Goal: Task Accomplishment & Management: Manage account settings

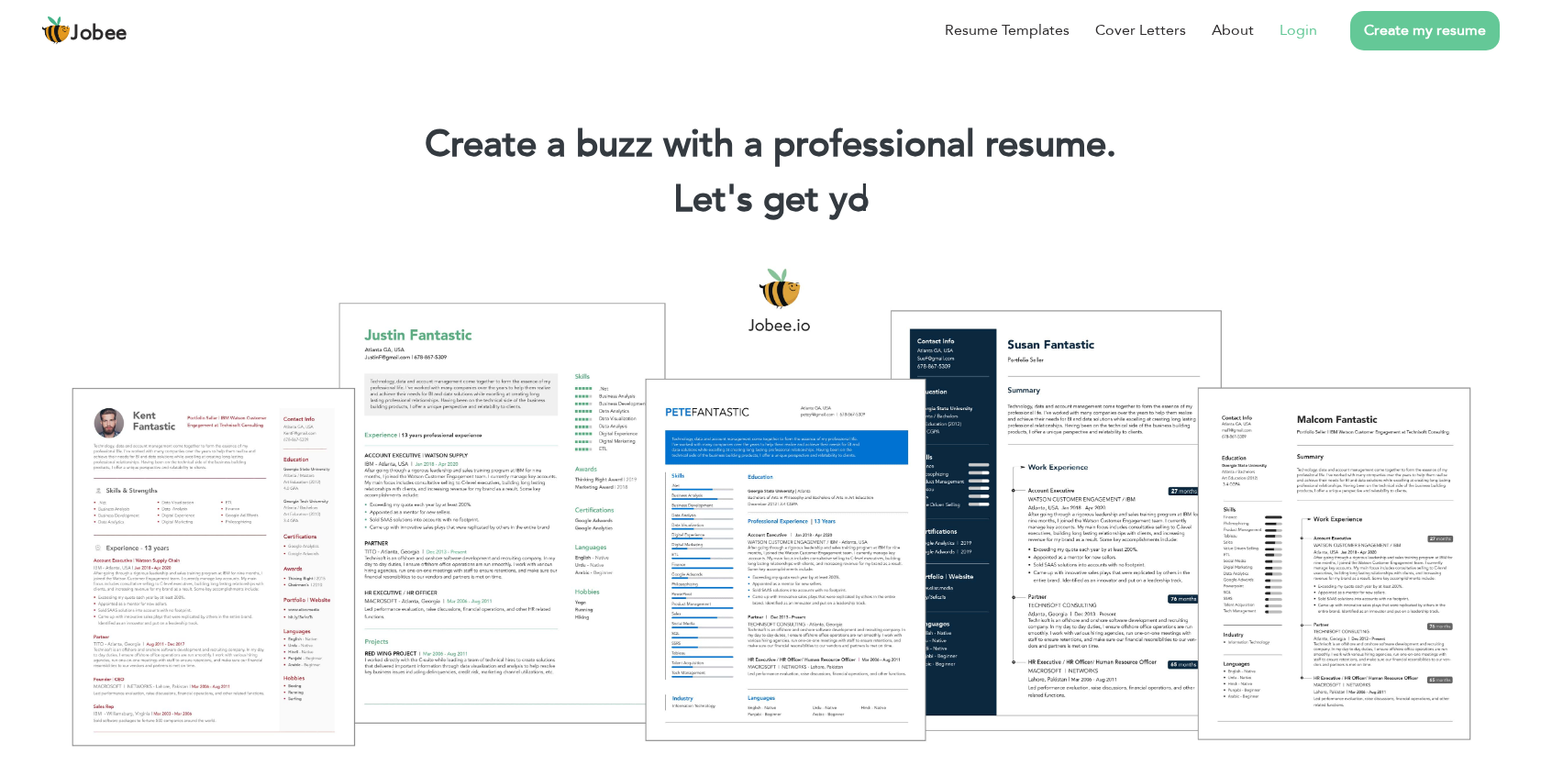
click at [1299, 41] on li "Login" at bounding box center [1285, 30] width 63 height 48
click at [1302, 23] on link "Login" at bounding box center [1299, 30] width 38 height 22
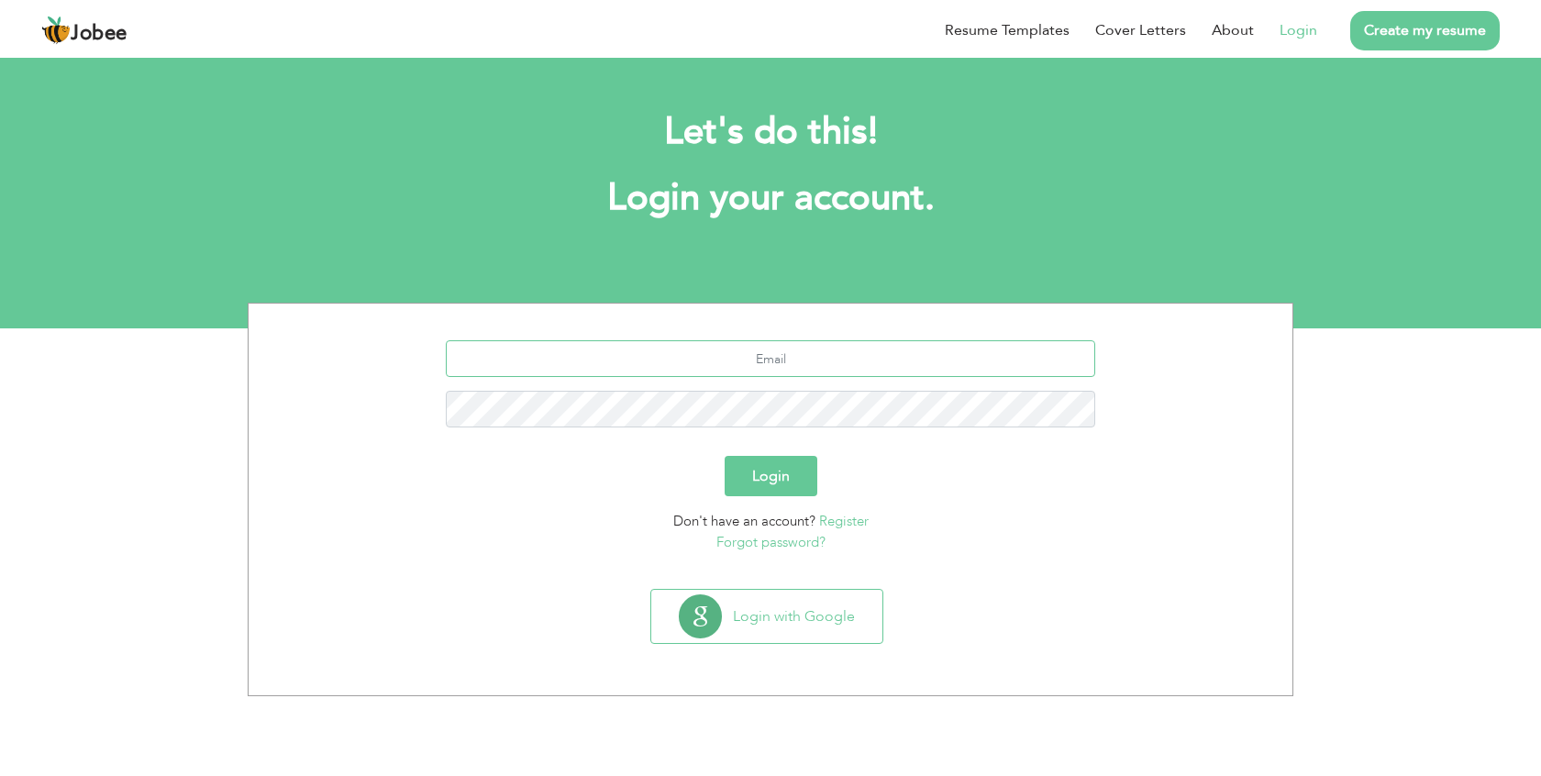
click at [800, 361] on input "text" at bounding box center [771, 358] width 650 height 37
type input "mug832@gmail.com"
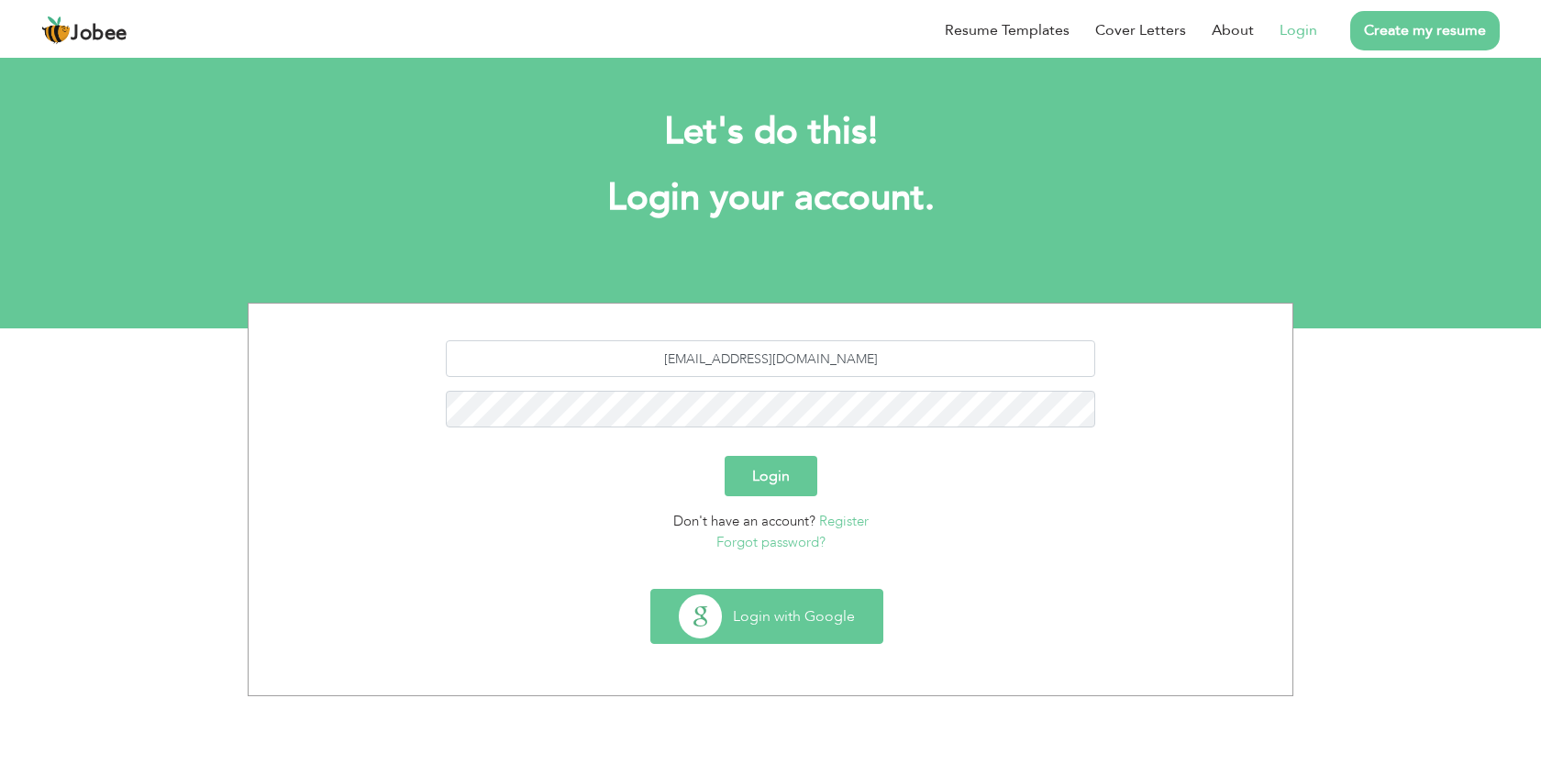
click at [806, 608] on button "Login with Google" at bounding box center [766, 616] width 231 height 53
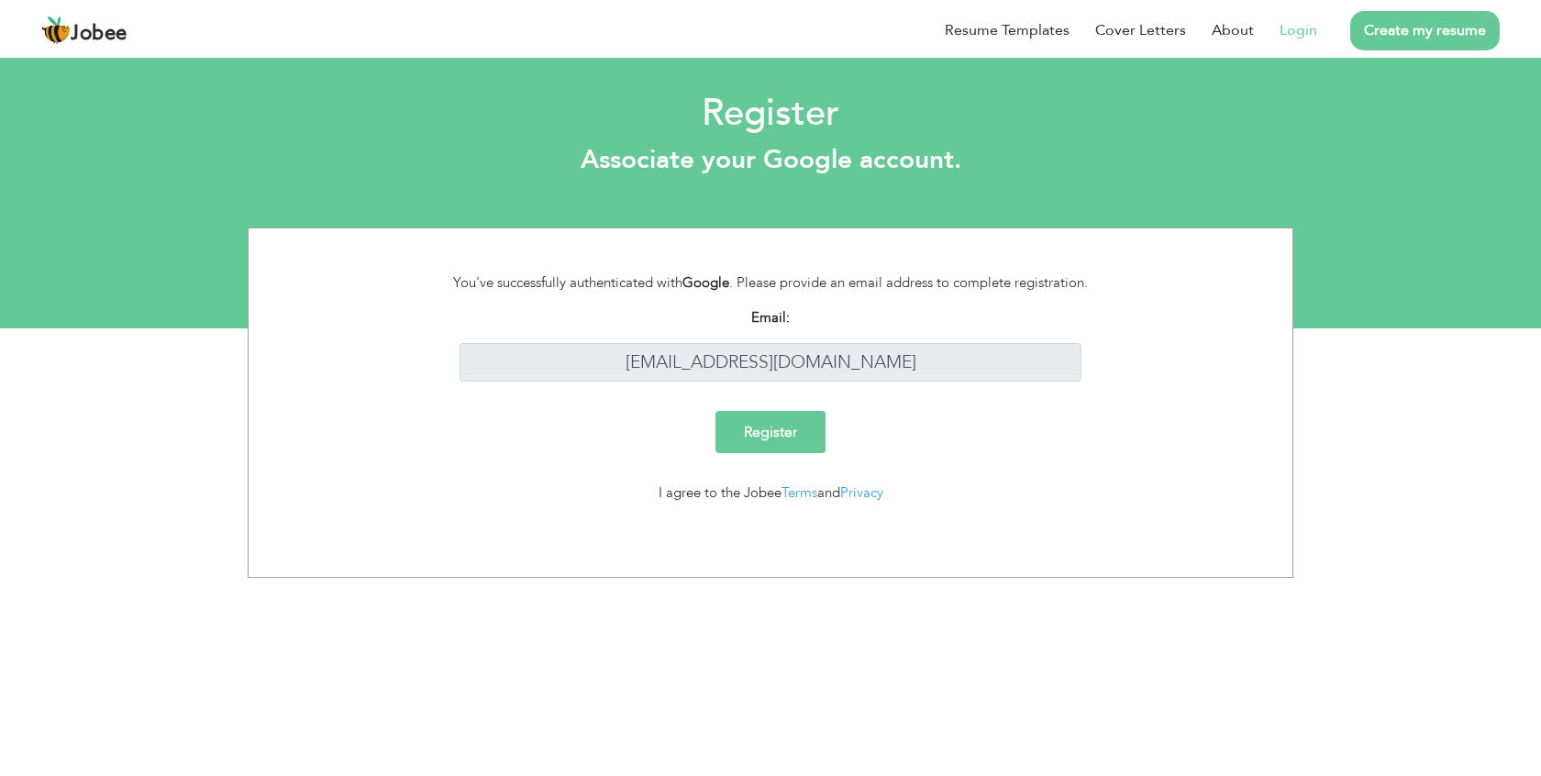
click at [790, 431] on input "Register" at bounding box center [771, 432] width 110 height 42
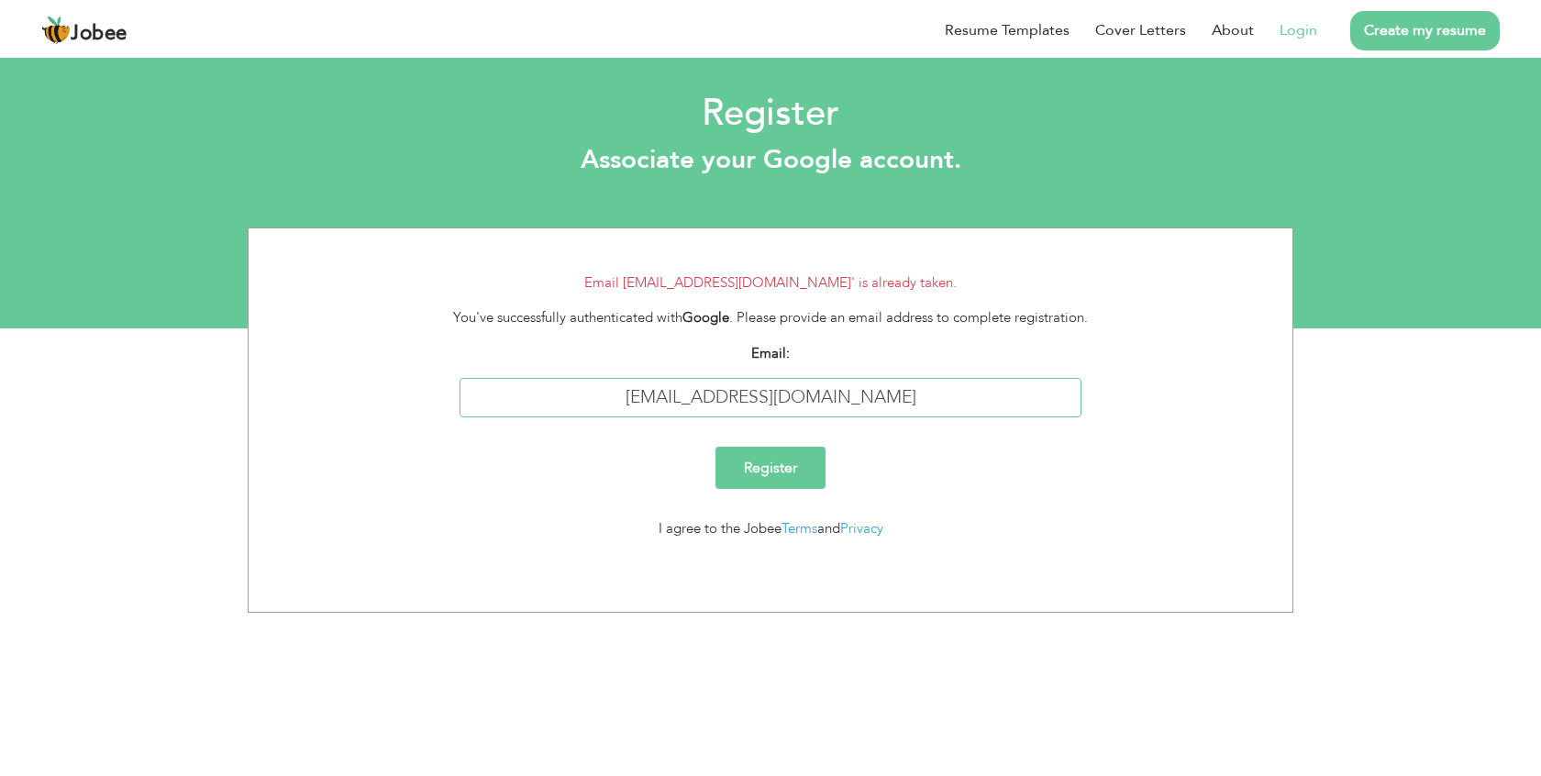
click at [838, 404] on input "[EMAIL_ADDRESS][DOMAIN_NAME]" at bounding box center [771, 397] width 623 height 39
click at [1308, 38] on link "Login" at bounding box center [1299, 30] width 38 height 22
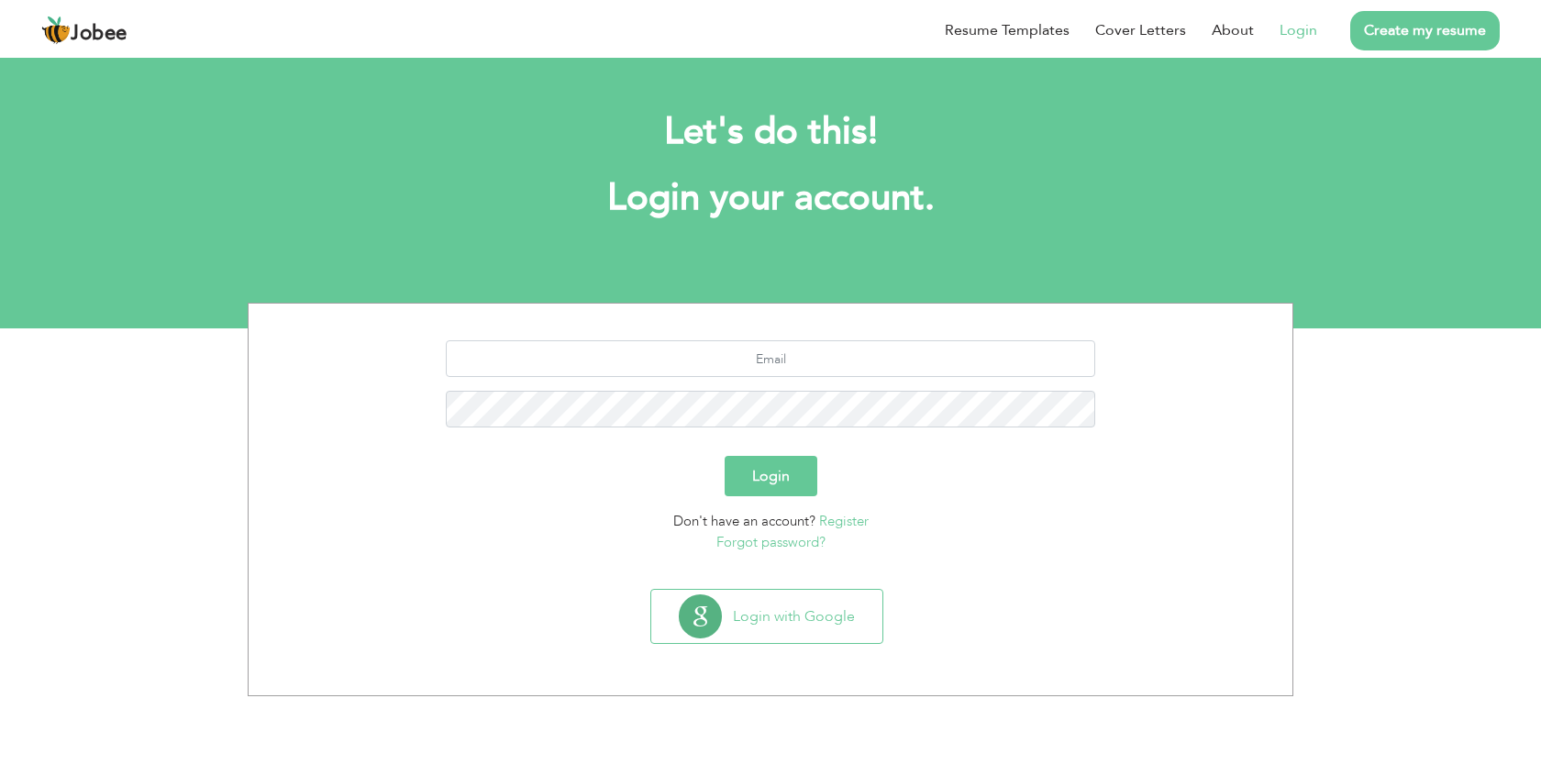
click at [804, 540] on link "Forgot password?" at bounding box center [770, 542] width 109 height 18
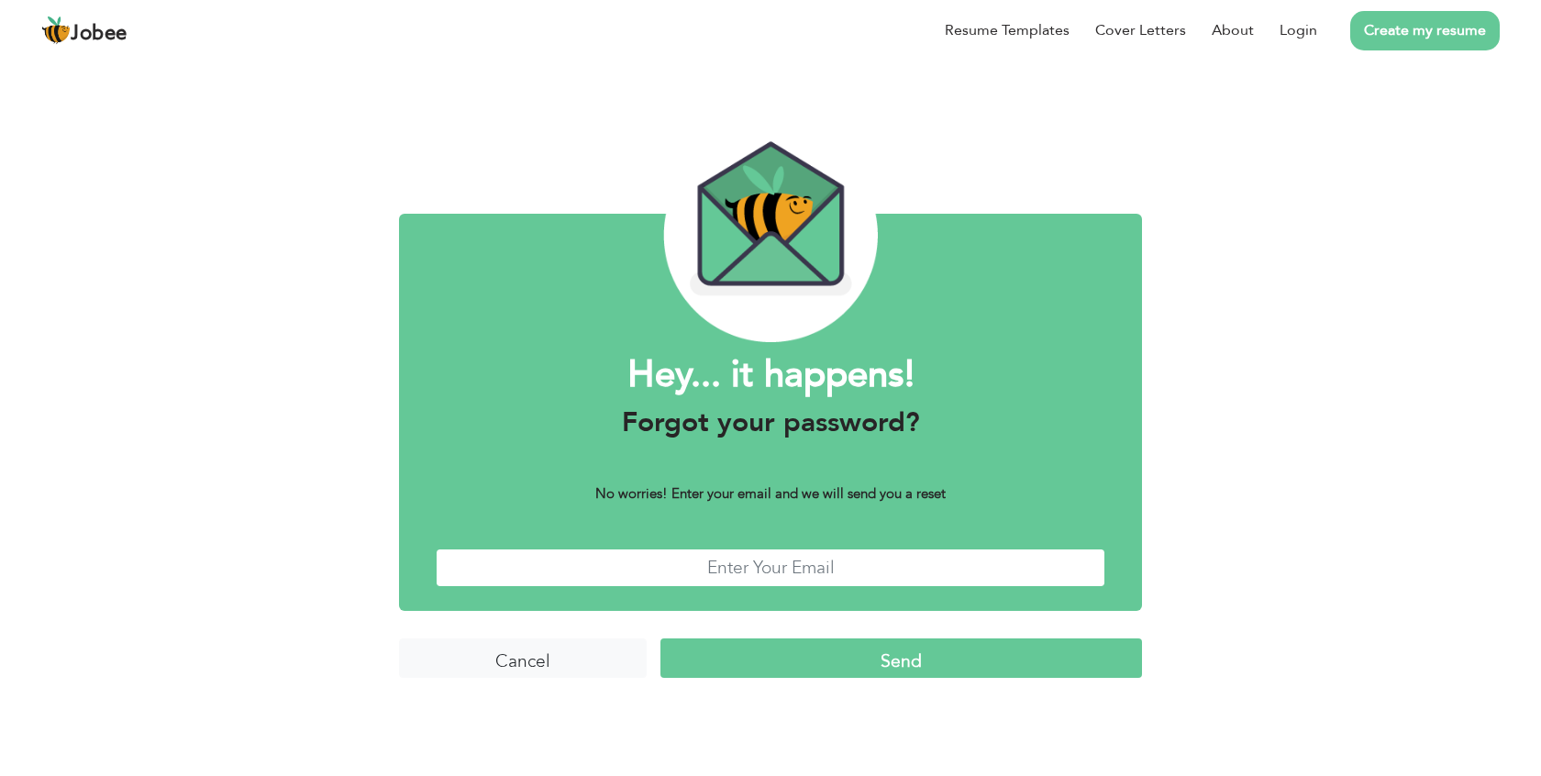
click at [779, 579] on input "text" at bounding box center [771, 568] width 670 height 39
type input "mug832@gmail.com"
click at [820, 649] on input "Send" at bounding box center [902, 657] width 482 height 39
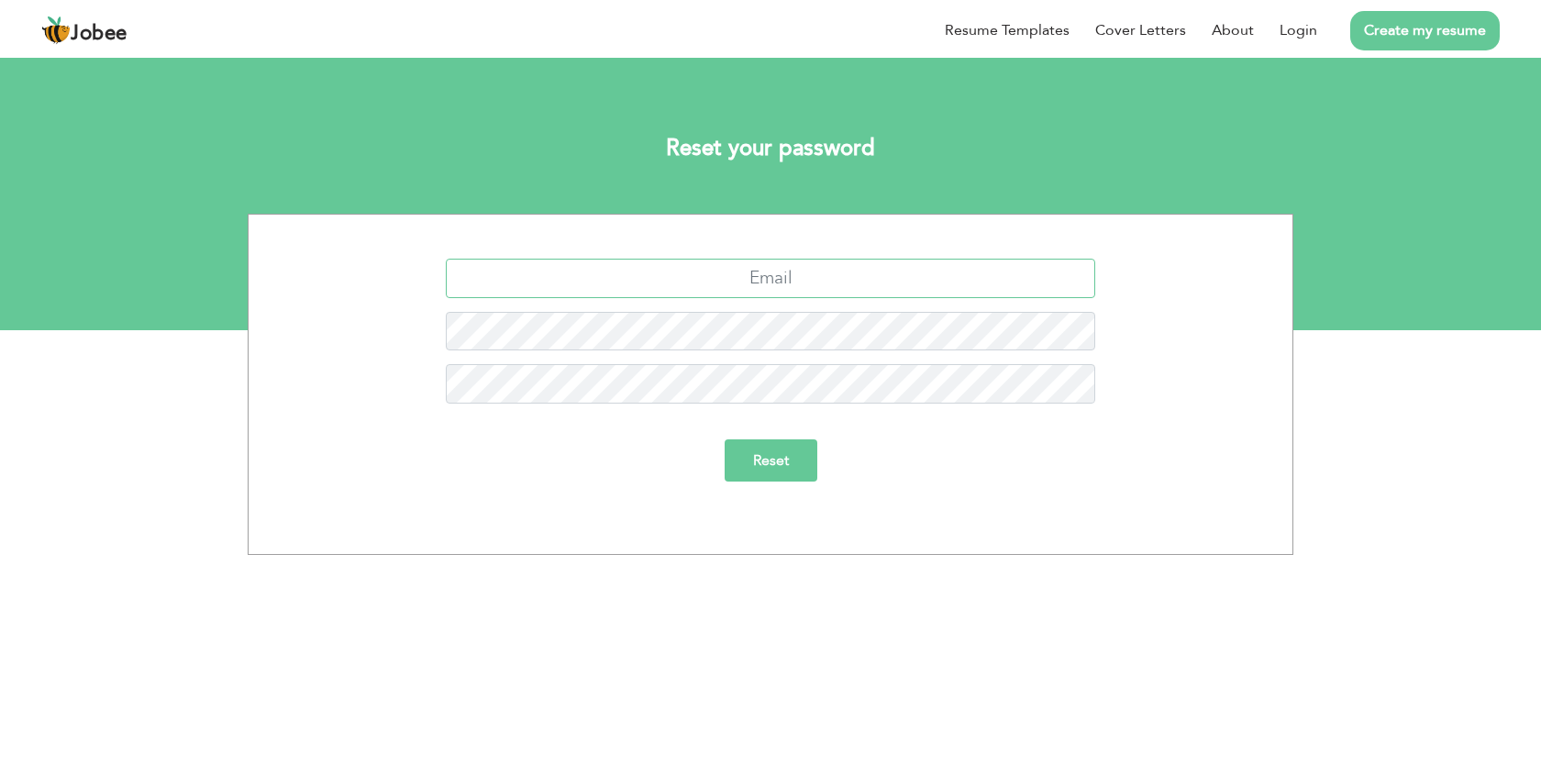
click at [752, 292] on input "text" at bounding box center [771, 278] width 650 height 39
type input "[EMAIL_ADDRESS][DOMAIN_NAME]"
click at [744, 460] on input "Reset" at bounding box center [771, 460] width 93 height 42
click at [772, 450] on input "Reset" at bounding box center [771, 460] width 93 height 42
